Goal: Transaction & Acquisition: Purchase product/service

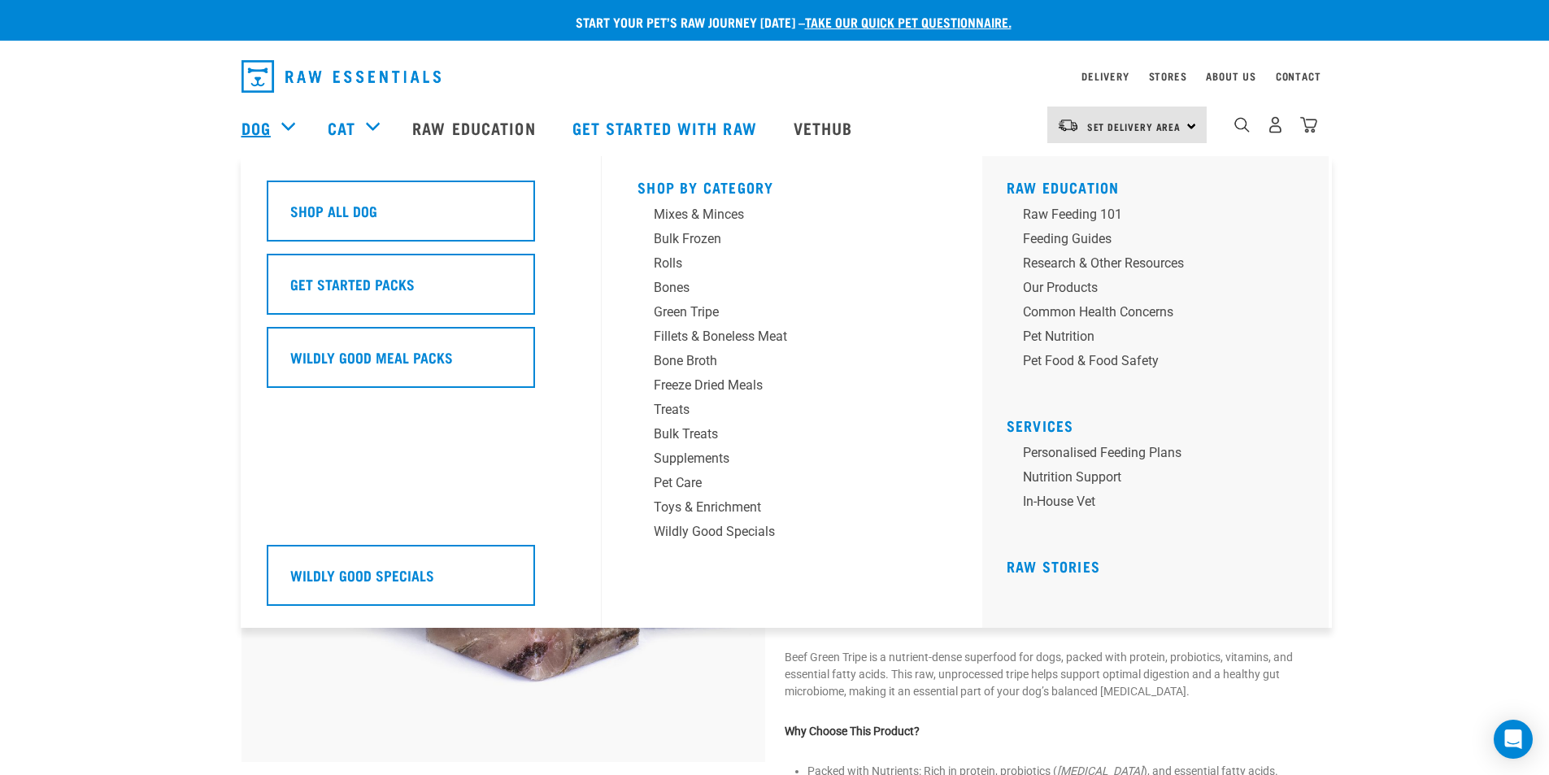
click at [259, 123] on link "Dog" at bounding box center [255, 127] width 29 height 24
click at [288, 126] on div "Dog" at bounding box center [276, 127] width 70 height 65
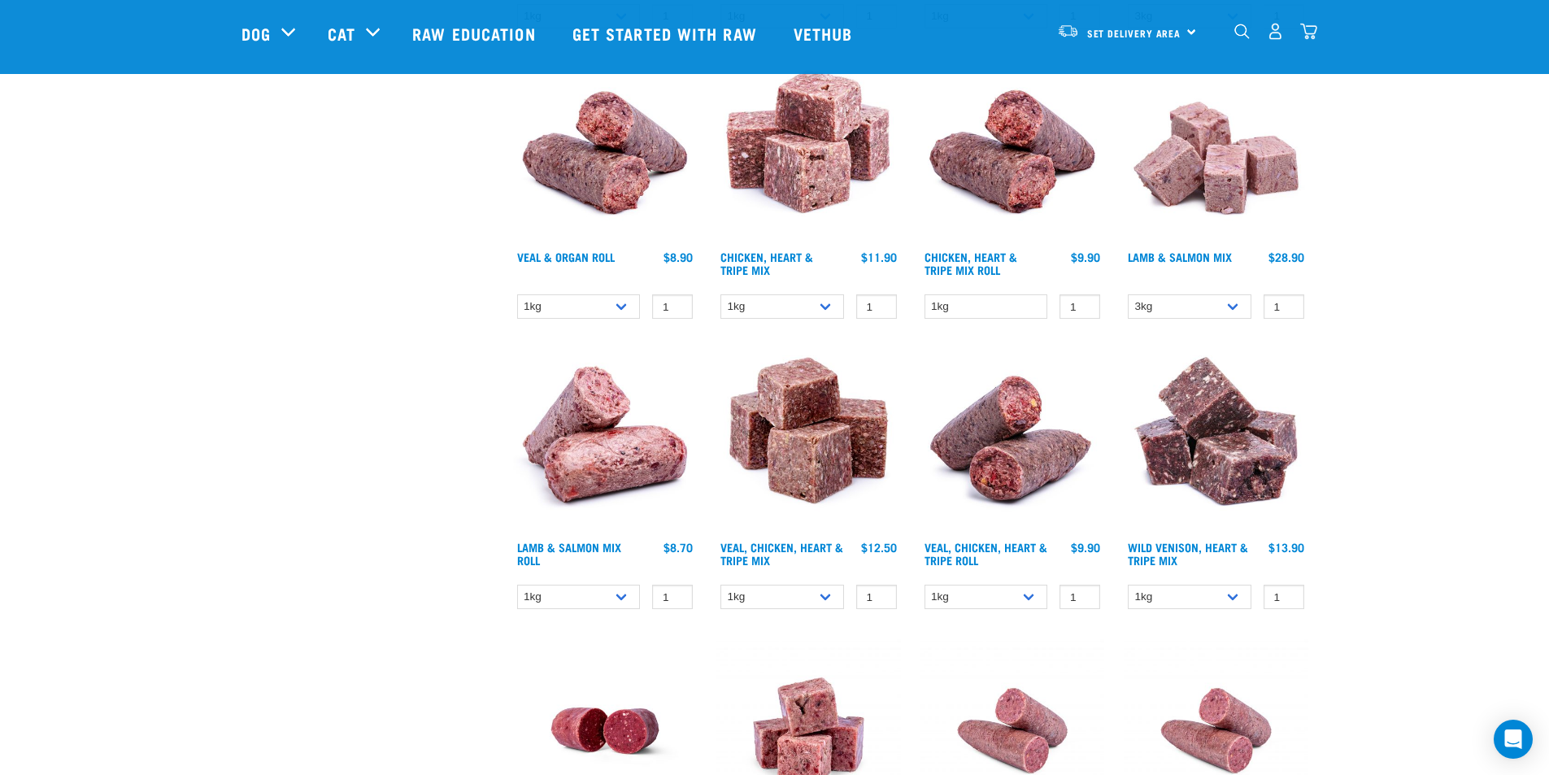
scroll to position [2087, 0]
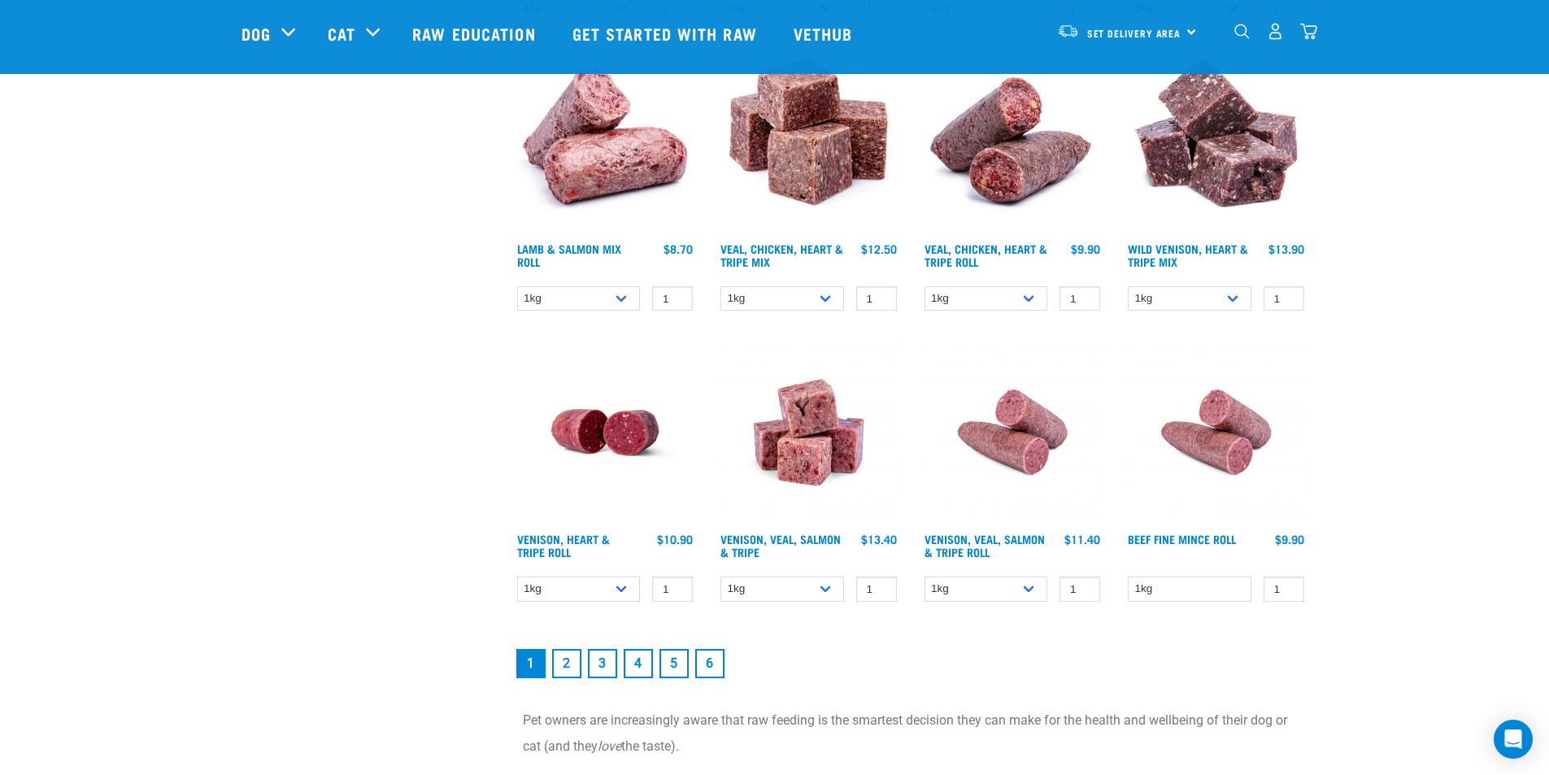
click at [571, 661] on link "2" at bounding box center [566, 663] width 29 height 29
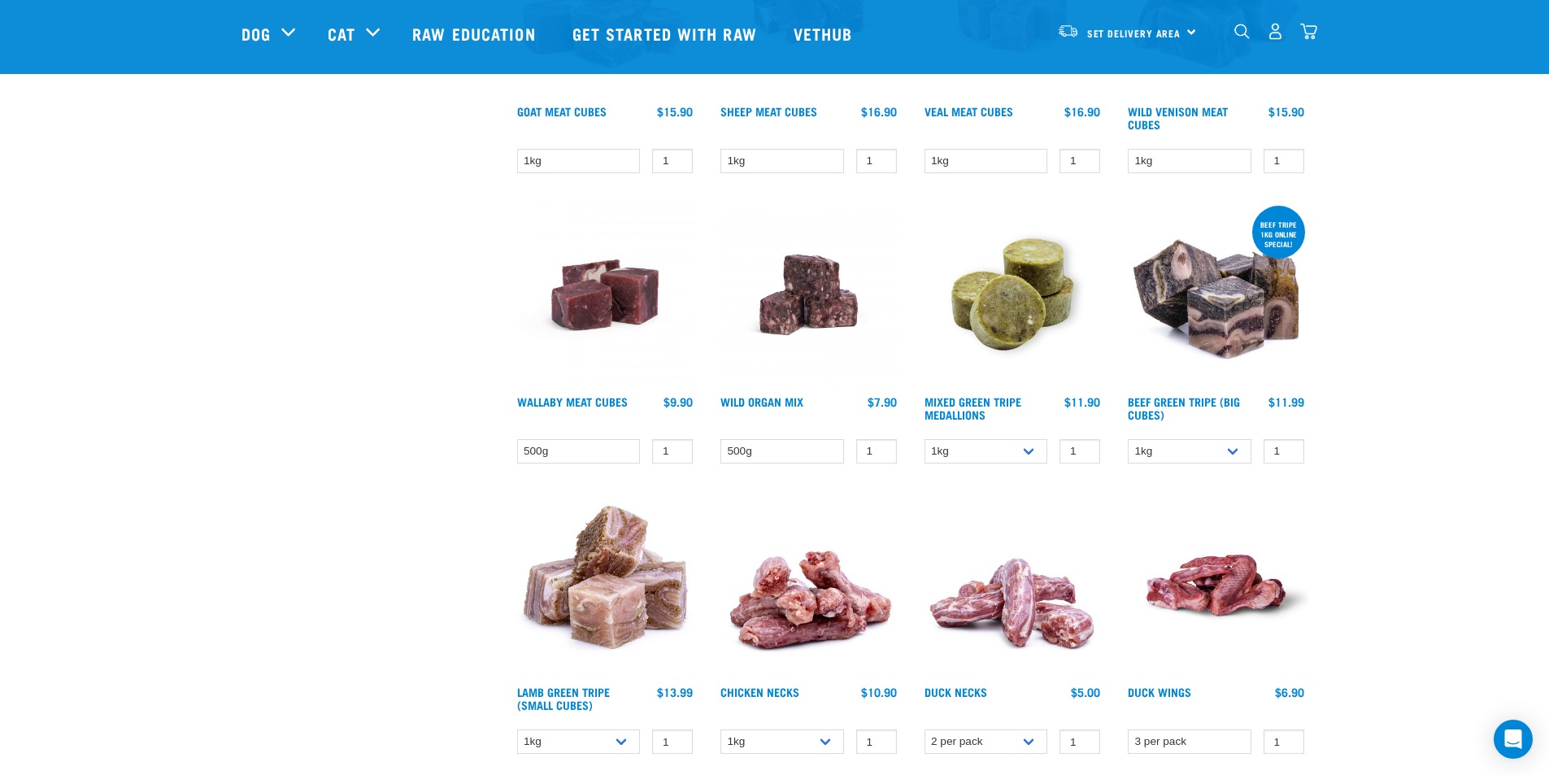
scroll to position [1788, 0]
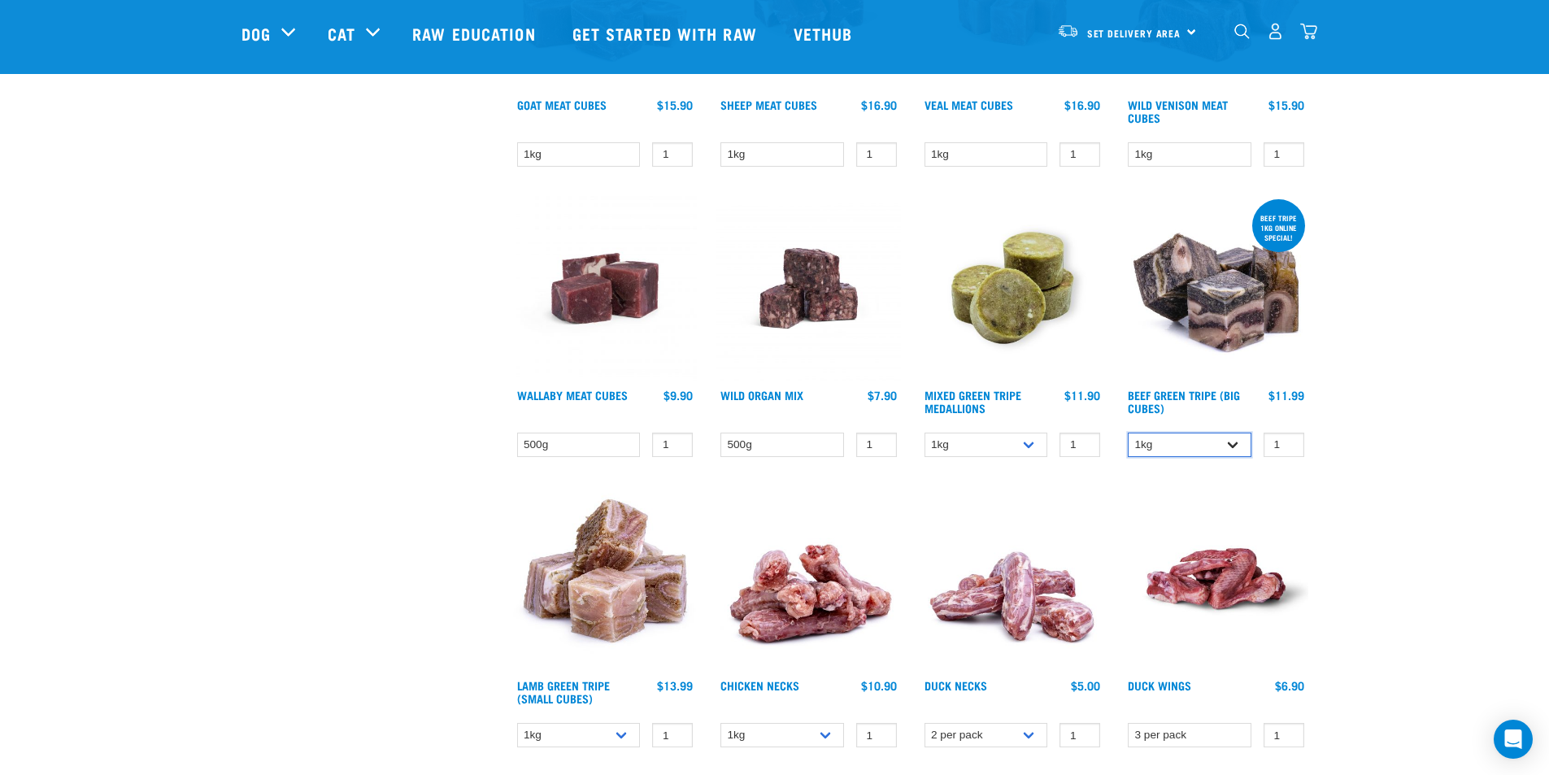
click at [1235, 448] on select "1kg 3kg" at bounding box center [1189, 444] width 124 height 25
click at [1288, 229] on div "Beef tripe 1kg online special!" at bounding box center [1278, 228] width 53 height 44
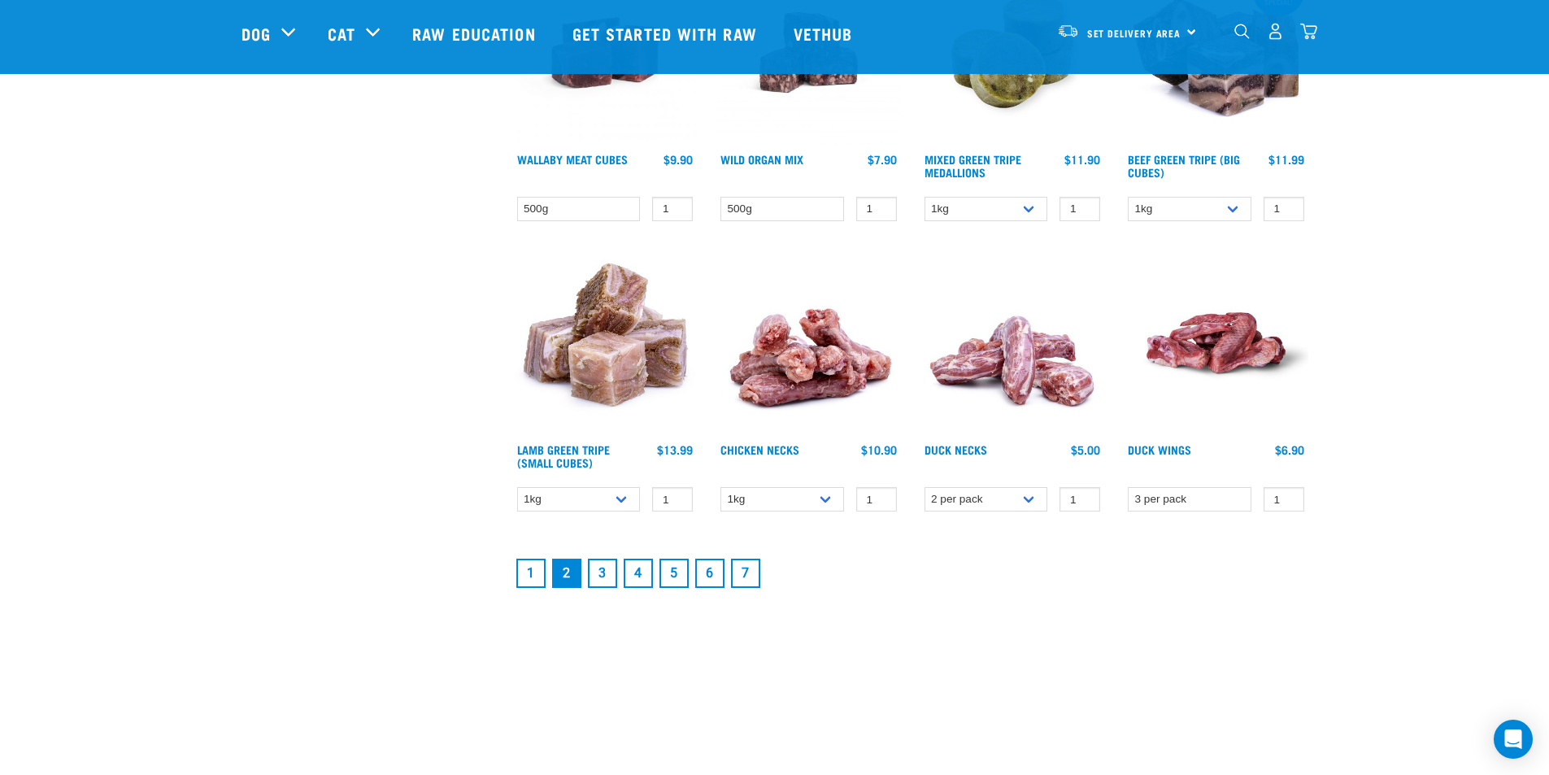
scroll to position [2087, 0]
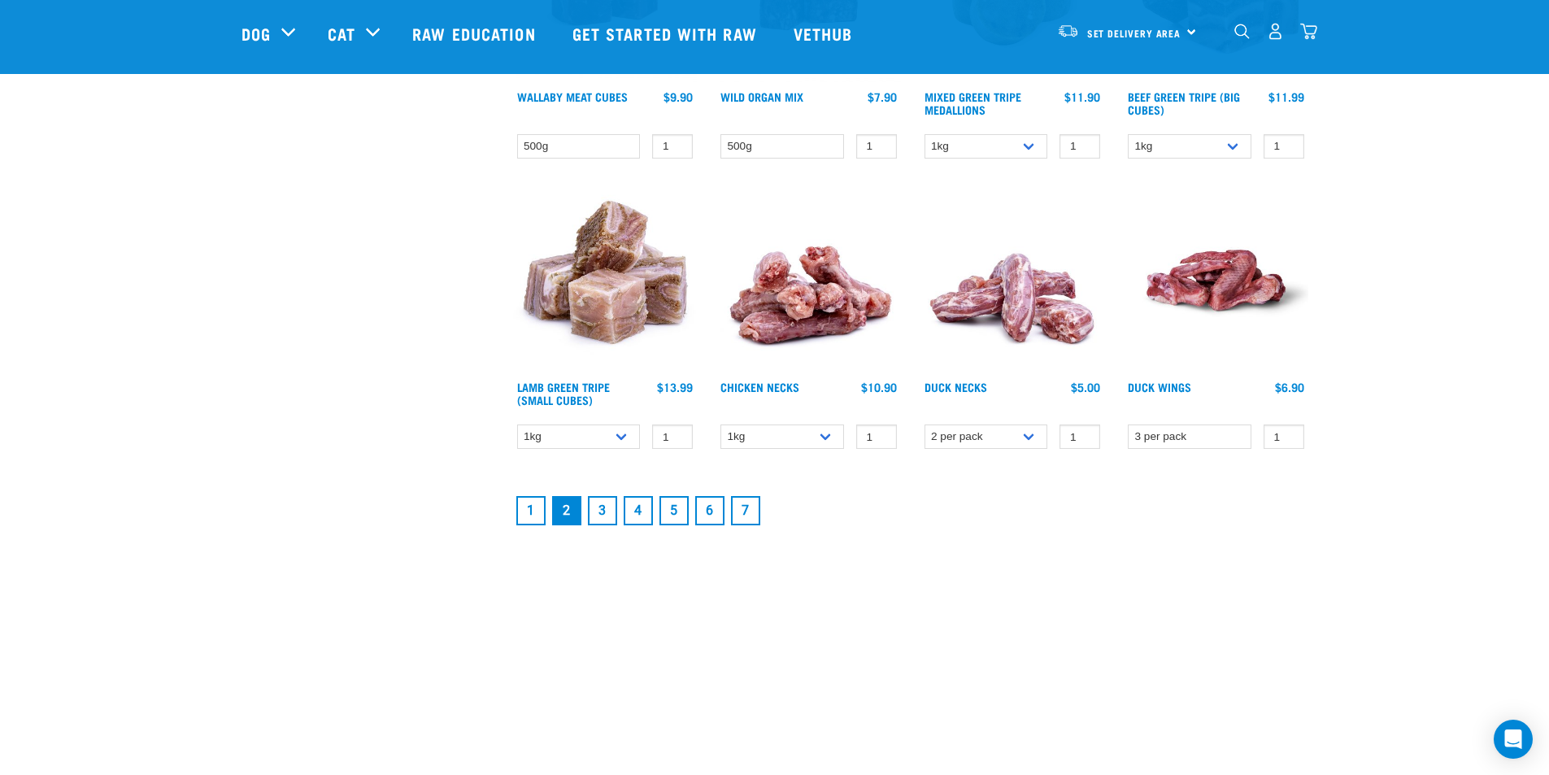
click at [606, 516] on link "3" at bounding box center [602, 510] width 29 height 29
click at [602, 516] on link "3" at bounding box center [602, 510] width 29 height 29
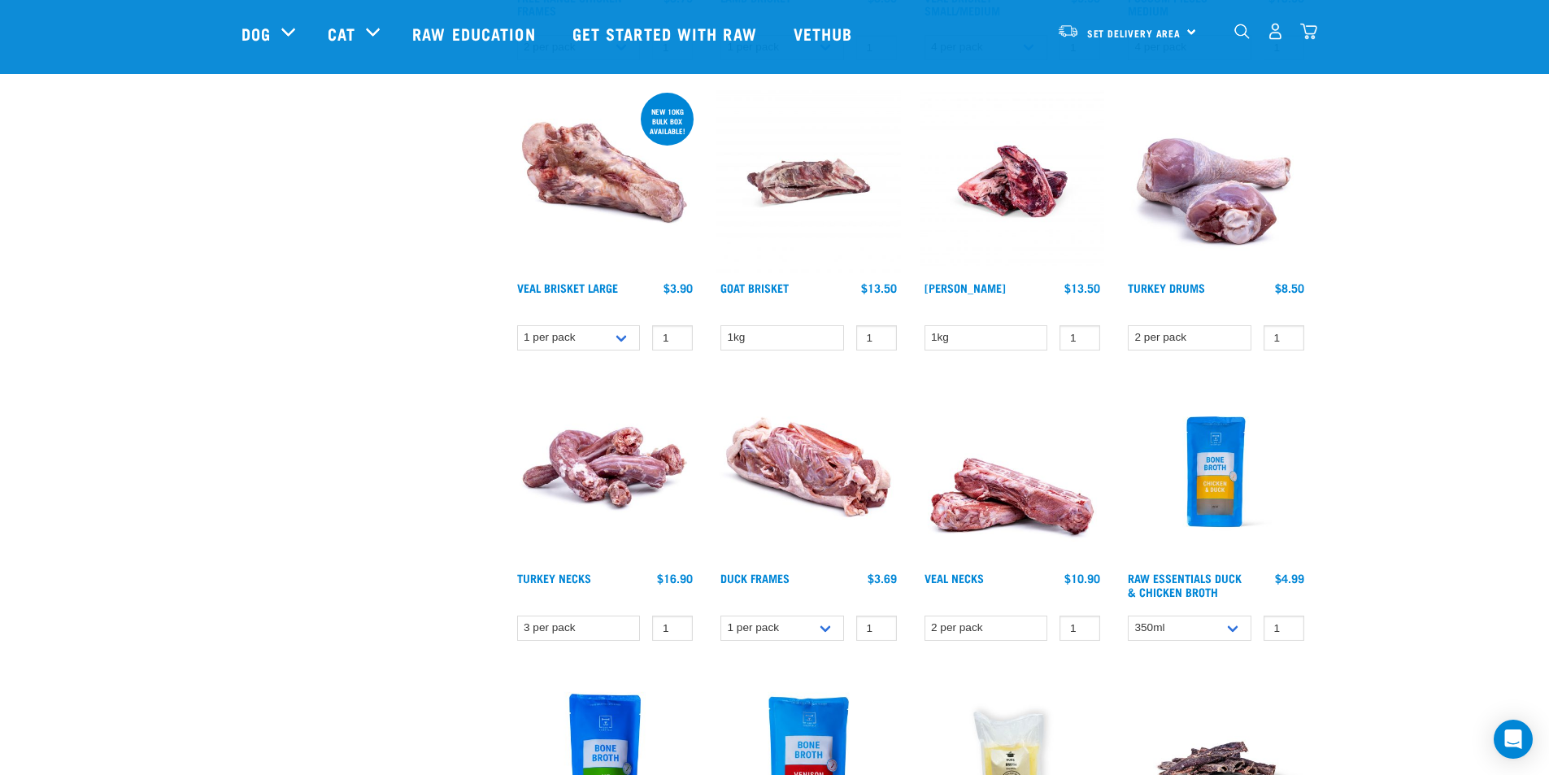
scroll to position [596, 0]
